Goal: Find specific page/section: Find specific page/section

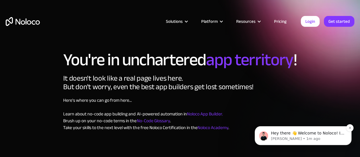
click at [305, 139] on p "Darragh • 1m ago" at bounding box center [308, 138] width 74 height 5
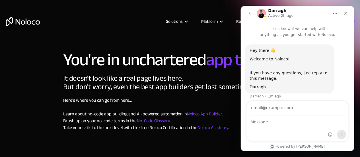
scroll to position [4, 0]
